Goal: Book appointment/travel/reservation

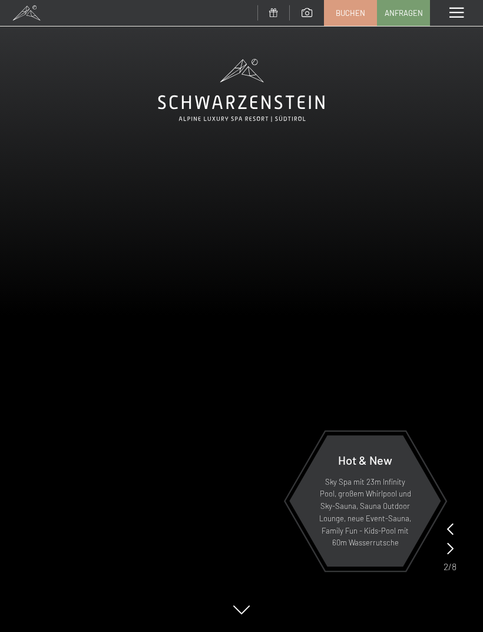
click at [454, 12] on span at bounding box center [457, 13] width 14 height 11
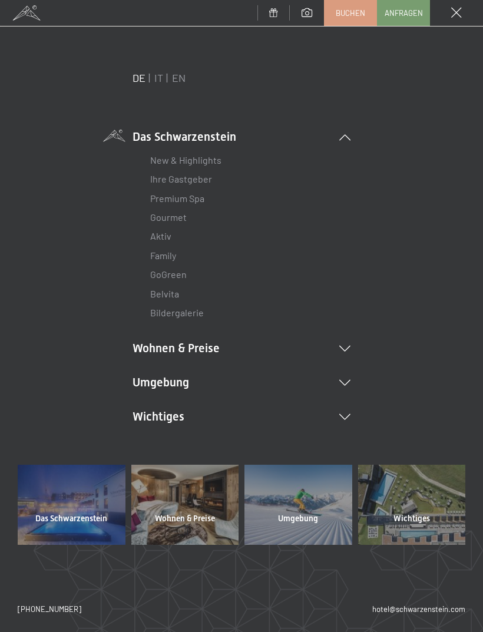
click at [204, 195] on link "Premium Spa" at bounding box center [177, 198] width 54 height 11
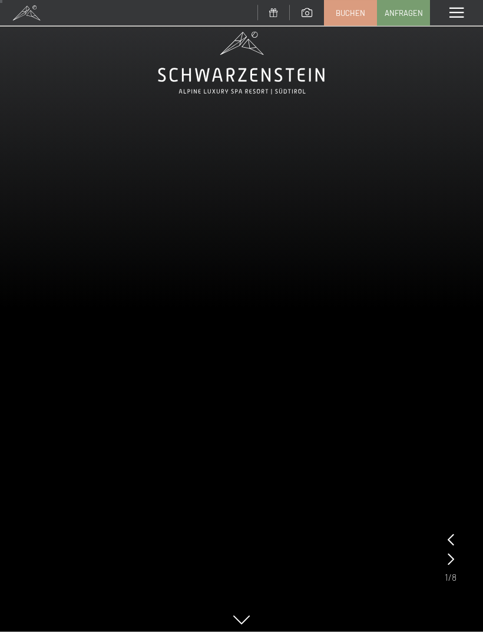
scroll to position [28, 0]
click at [349, 15] on span "Buchen" at bounding box center [350, 13] width 29 height 11
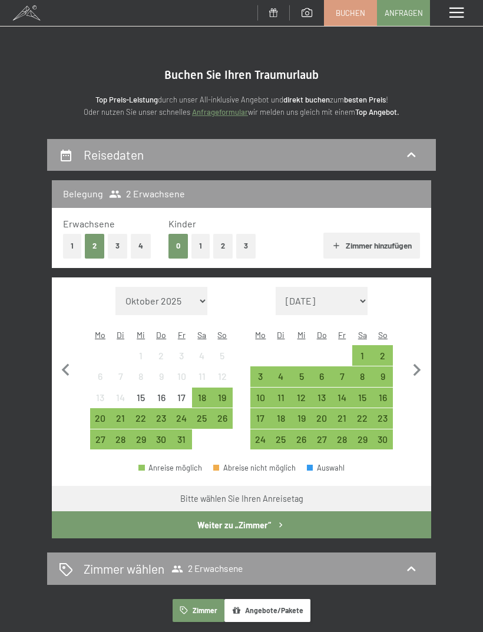
click at [230, 414] on div "26" at bounding box center [222, 423] width 18 height 18
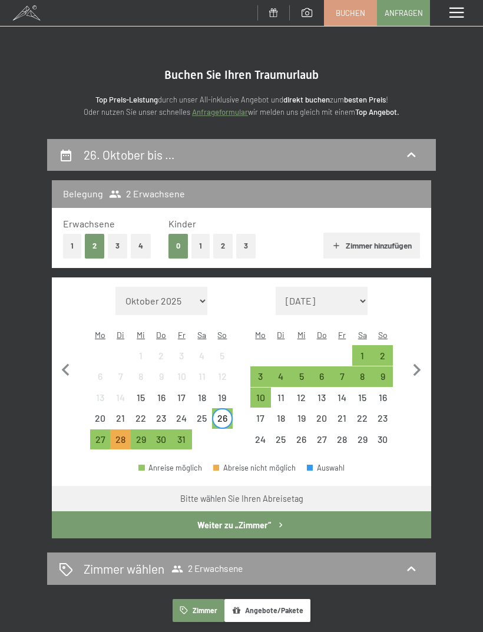
click at [184, 435] on div "31" at bounding box center [182, 444] width 18 height 18
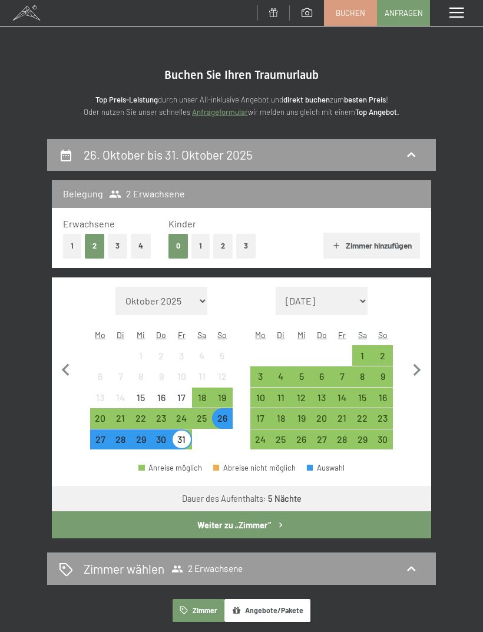
click at [284, 520] on icon "button" at bounding box center [281, 525] width 10 height 10
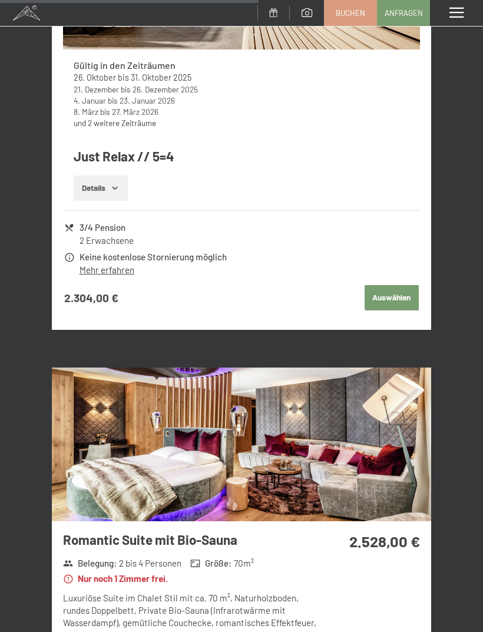
scroll to position [1676, 0]
